Goal: Transaction & Acquisition: Register for event/course

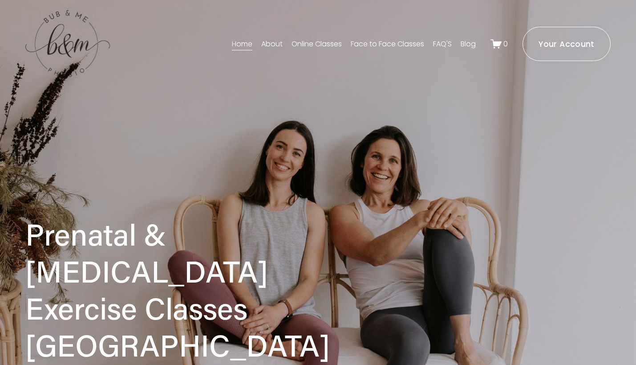
click at [330, 44] on link "Online Classes" at bounding box center [317, 44] width 50 height 14
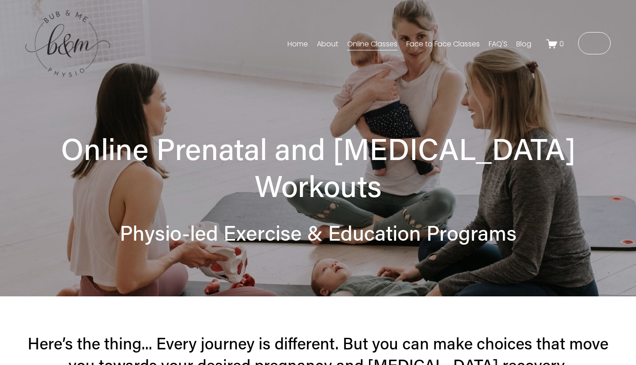
click at [407, 43] on link "Face to Face Classes" at bounding box center [443, 44] width 73 height 14
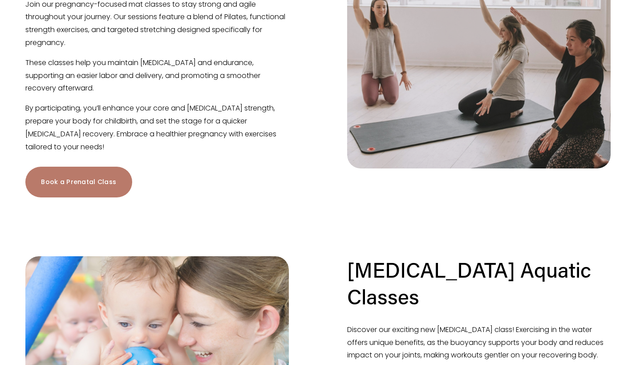
scroll to position [590, 0]
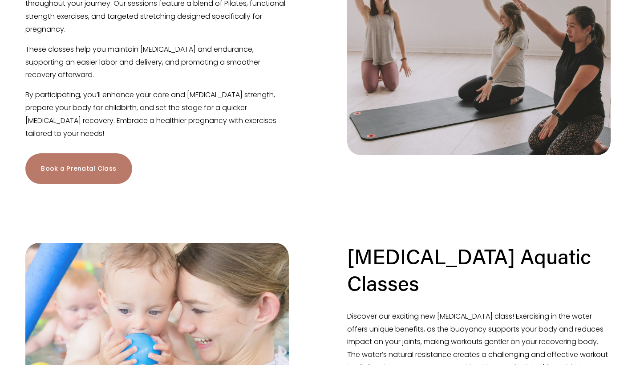
click at [92, 178] on link "Book a Prenatal Class" at bounding box center [78, 168] width 106 height 31
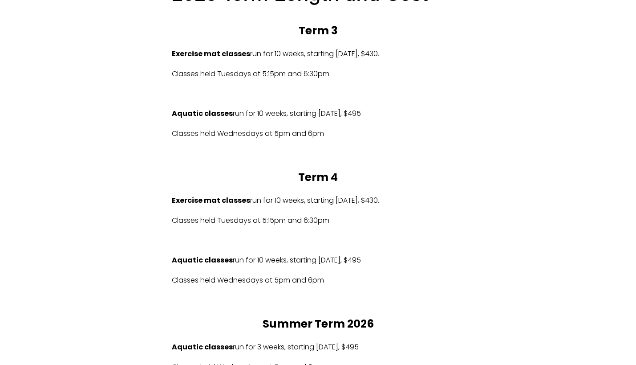
scroll to position [480, 0]
